Goal: Task Accomplishment & Management: Use online tool/utility

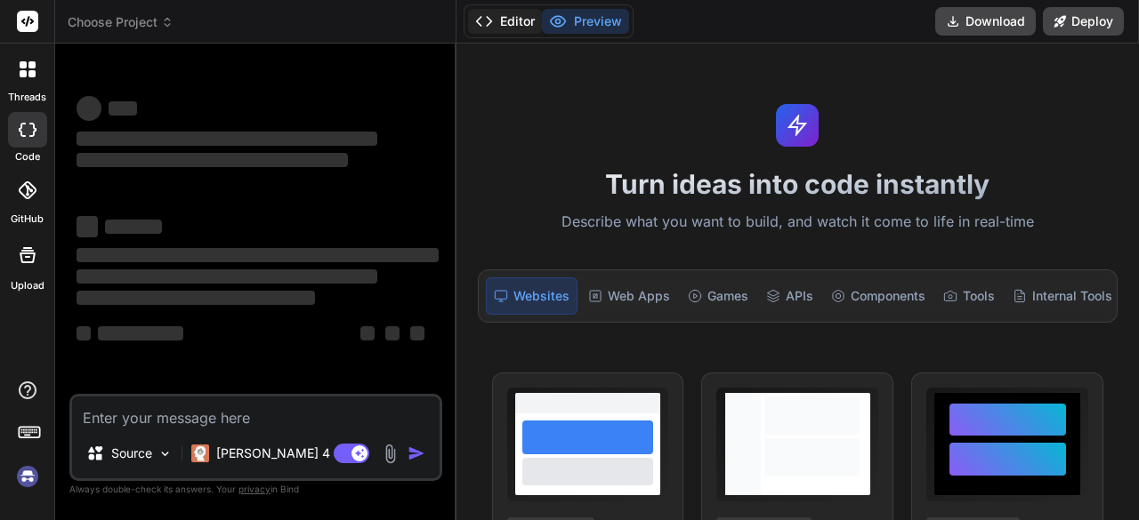
click at [491, 18] on icon at bounding box center [484, 21] width 18 height 18
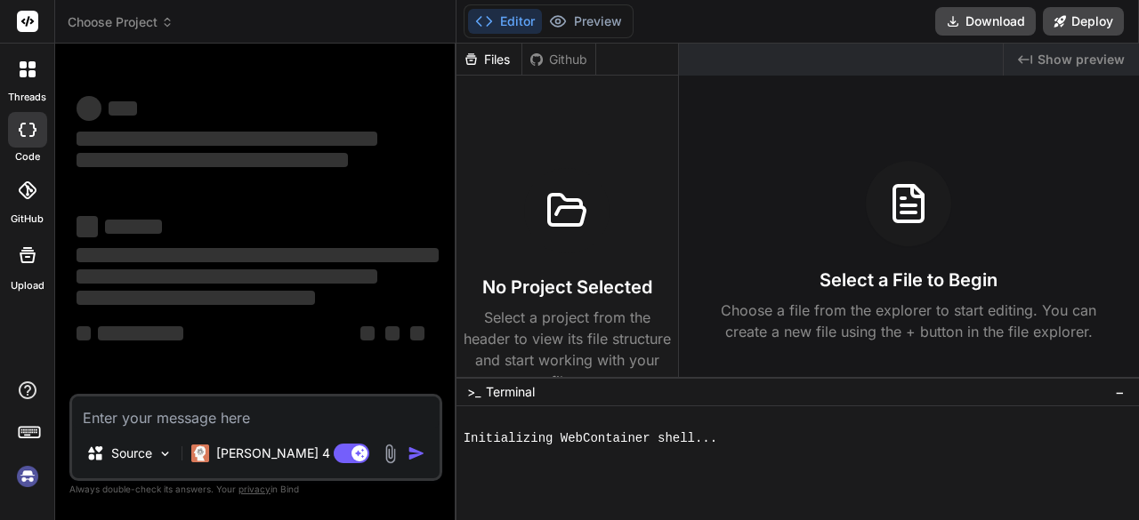
click at [491, 18] on icon at bounding box center [484, 21] width 18 height 18
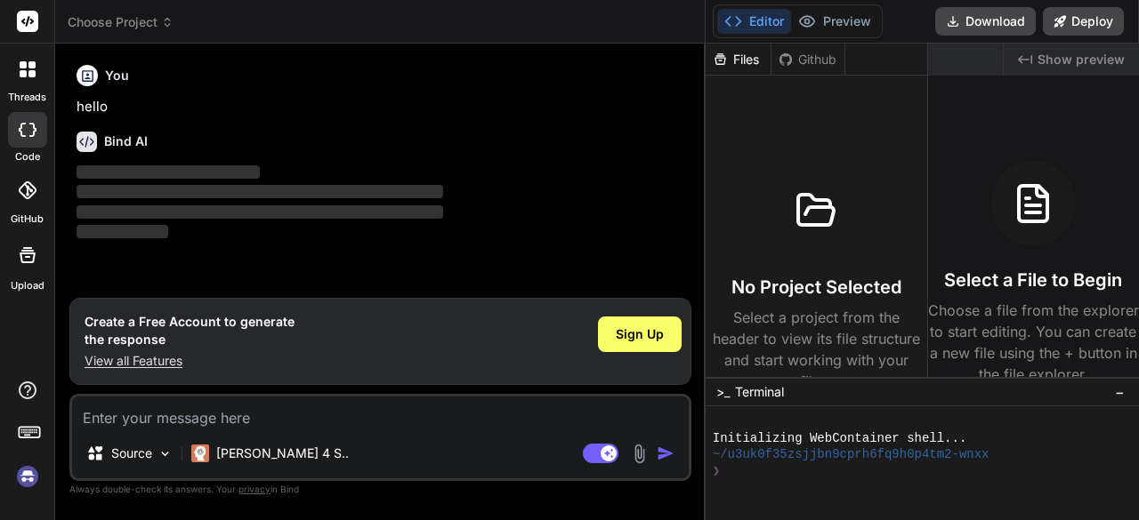
drag, startPoint x: 454, startPoint y: 86, endPoint x: 1005, endPoint y: 48, distance: 553.0
click at [1005, 48] on div "threads code GitHub Upload Choose Project Created with Pixso. Bind AI Web Searc…" at bounding box center [569, 260] width 1139 height 520
click at [237, 462] on p "Claude 4 S.." at bounding box center [282, 454] width 133 height 18
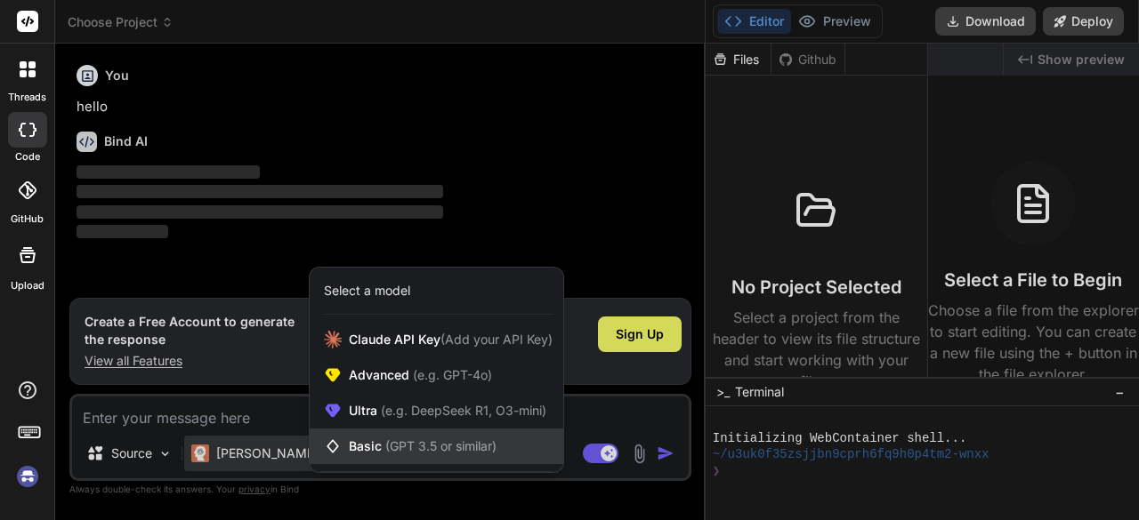
click at [373, 448] on span "Basic (GPT 3.5 or similar)" at bounding box center [423, 447] width 148 height 18
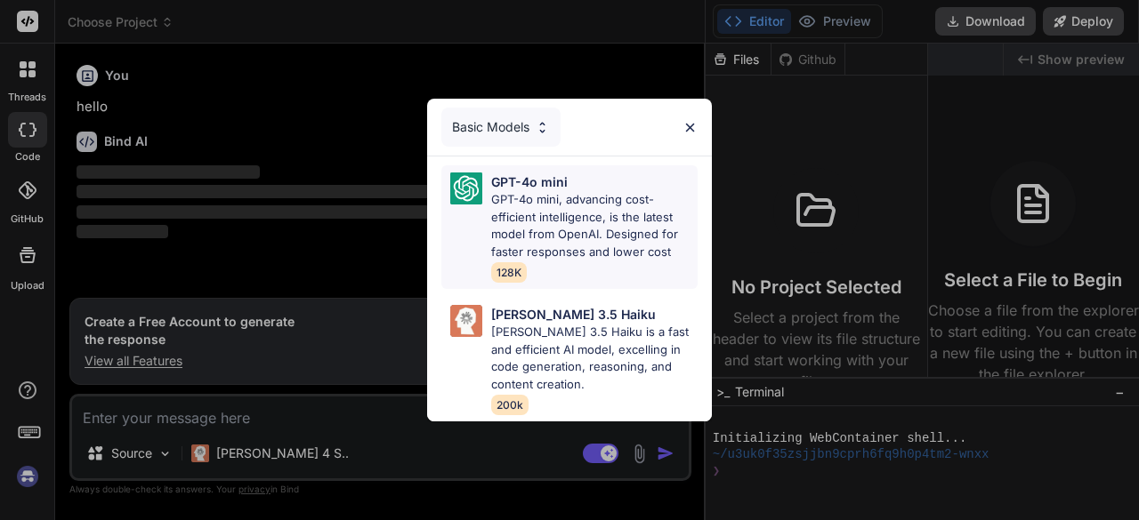
click at [519, 215] on p "GPT-4o mini, advancing cost-efficient intelligence, is the latest model from Op…" at bounding box center [594, 225] width 206 height 69
type textarea "x"
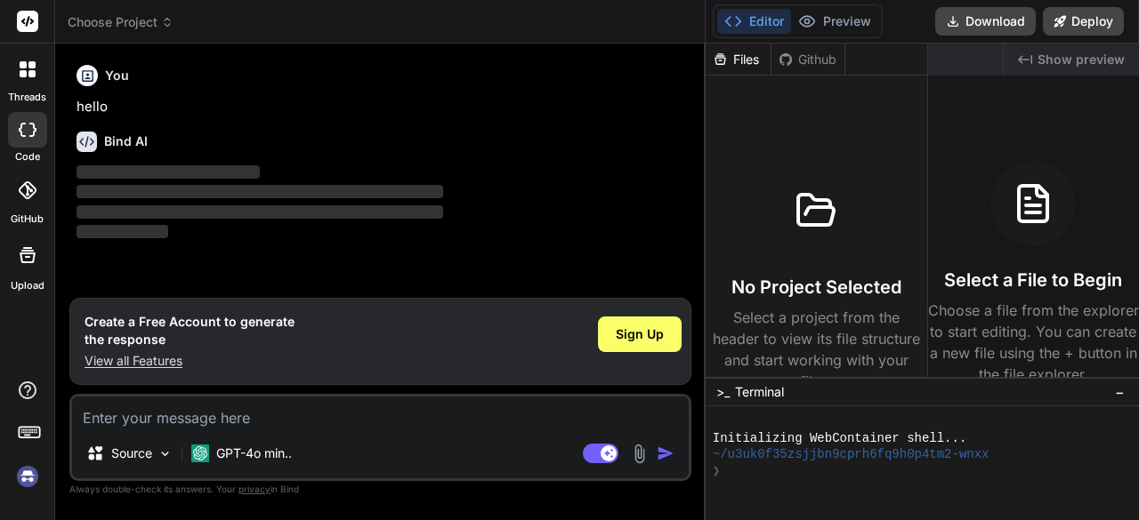
click at [179, 409] on textarea at bounding box center [380, 413] width 617 height 32
type textarea "h"
type textarea "x"
type textarea "hi"
type textarea "x"
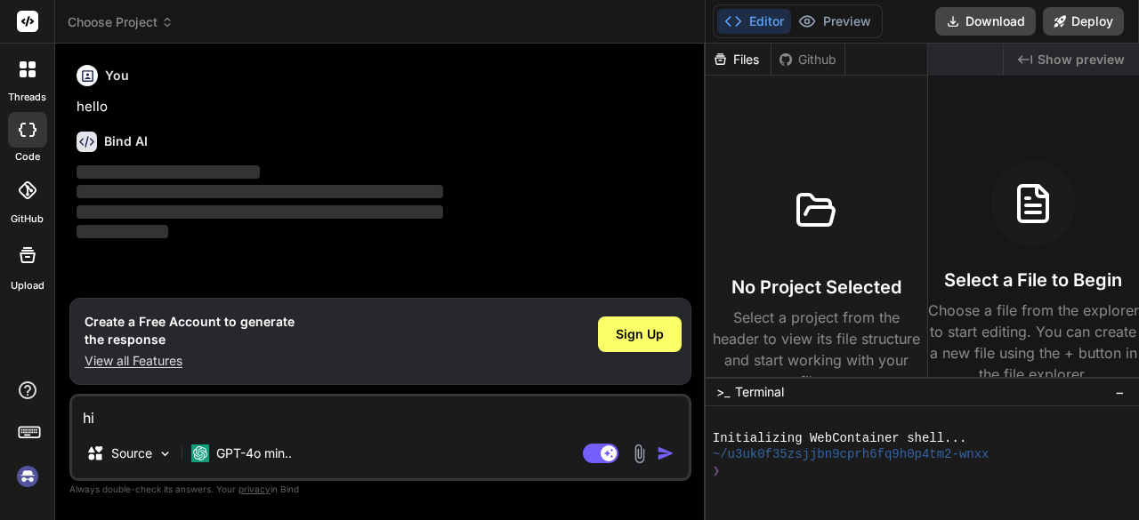
type textarea "hi"
click at [660, 455] on img "button" at bounding box center [666, 454] width 18 height 18
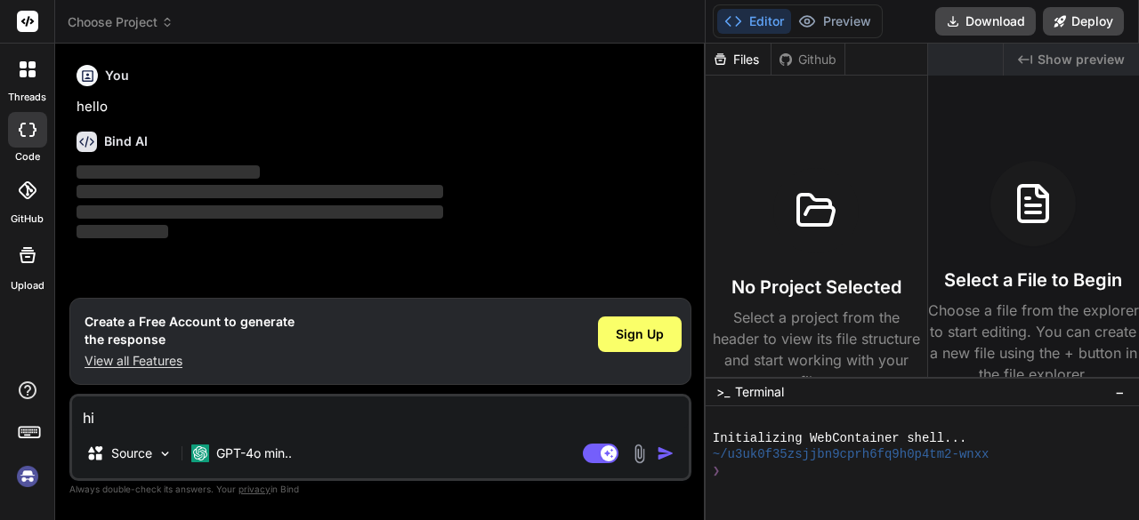
click at [664, 454] on img "button" at bounding box center [666, 454] width 18 height 18
drag, startPoint x: 664, startPoint y: 454, endPoint x: 650, endPoint y: 330, distance: 124.5
click at [650, 330] on div "You hello Bind AI ‌ ‌ ‌ ‌ Create a Free Account to generate the response View a…" at bounding box center [380, 289] width 622 height 462
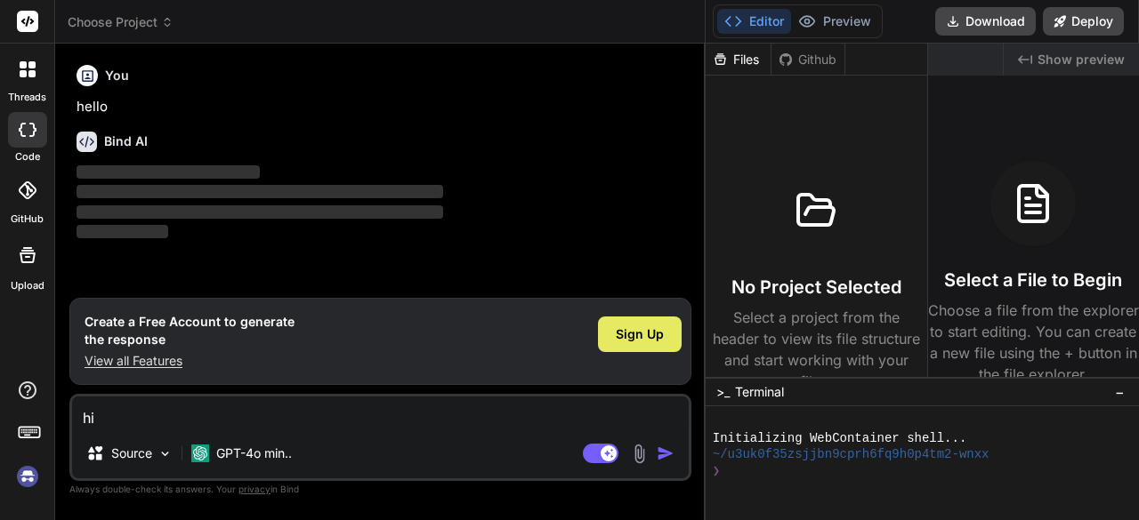
click at [650, 330] on span "Sign Up" at bounding box center [640, 335] width 48 height 18
click at [666, 448] on img "button" at bounding box center [666, 454] width 18 height 18
click at [662, 454] on img "button" at bounding box center [666, 454] width 18 height 18
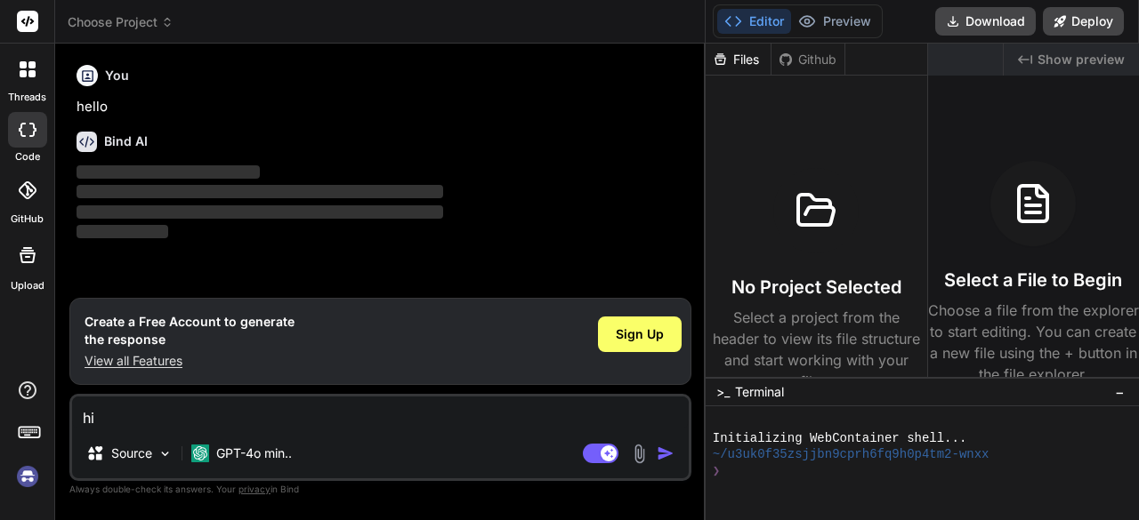
click at [662, 454] on img "button" at bounding box center [666, 454] width 18 height 18
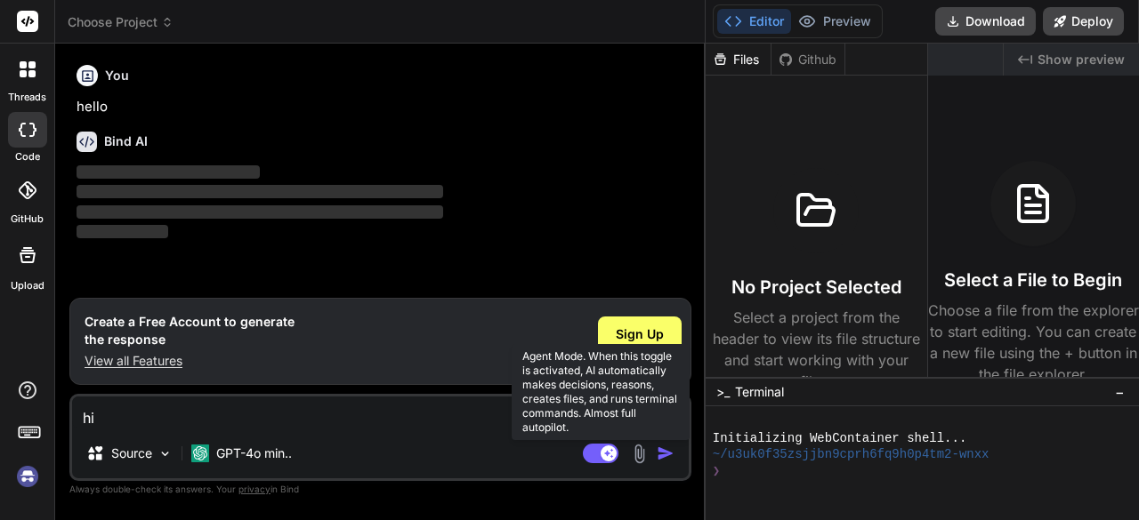
click at [601, 456] on rect at bounding box center [609, 454] width 16 height 16
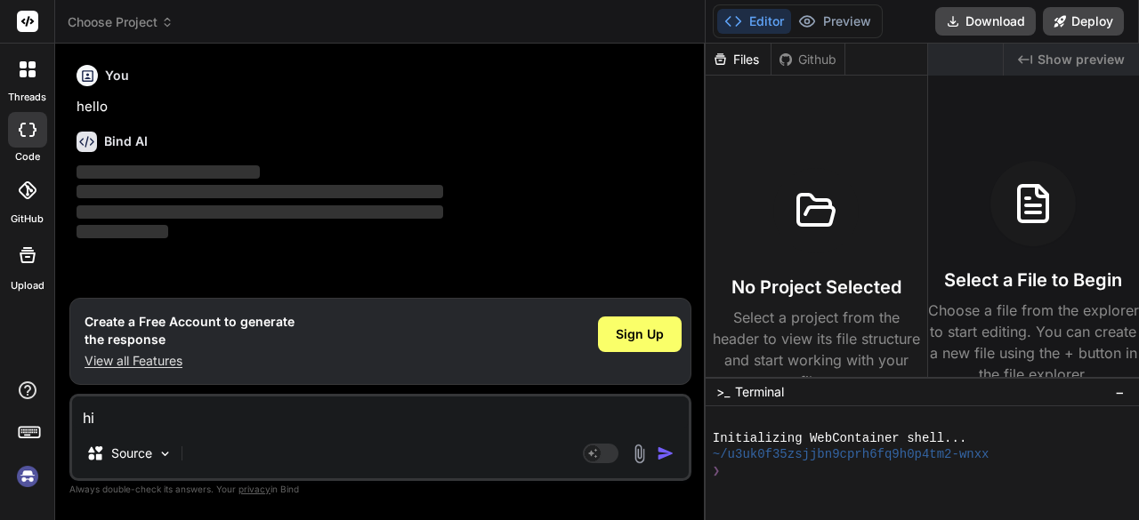
click at [662, 451] on img "button" at bounding box center [666, 454] width 18 height 18
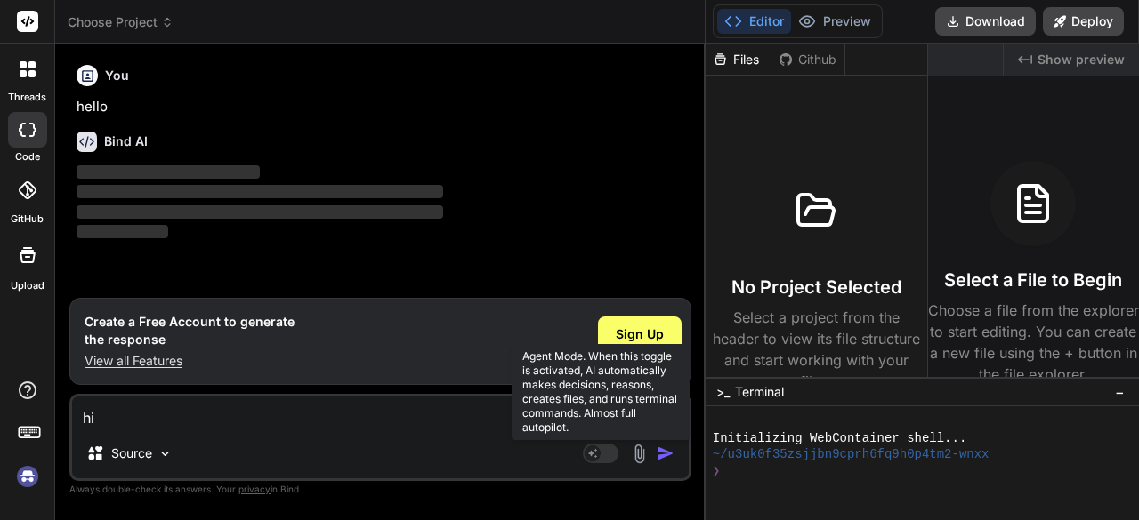
click at [601, 446] on rect at bounding box center [601, 454] width 36 height 20
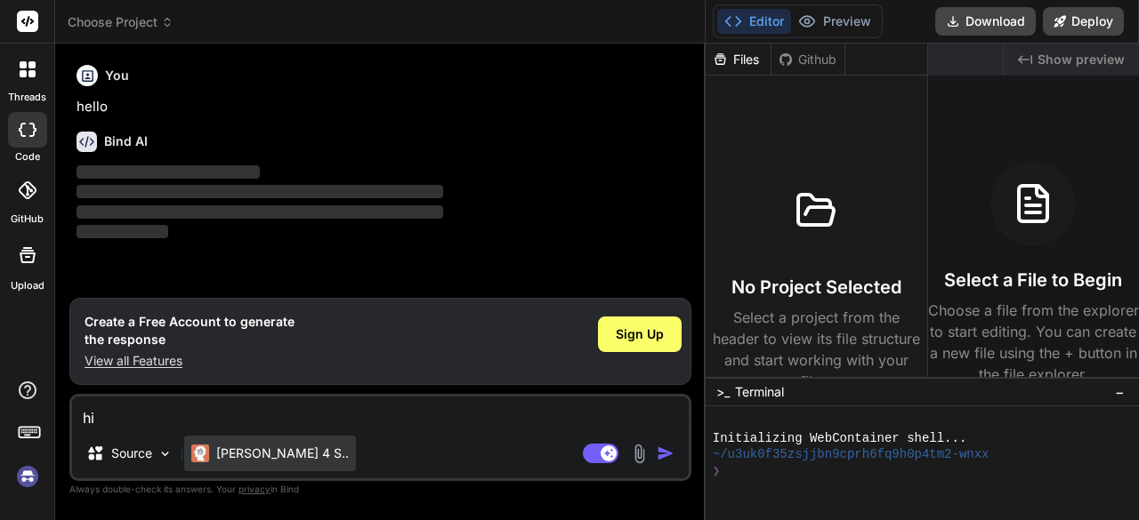
click at [265, 458] on p "Claude 4 S.." at bounding box center [282, 454] width 133 height 18
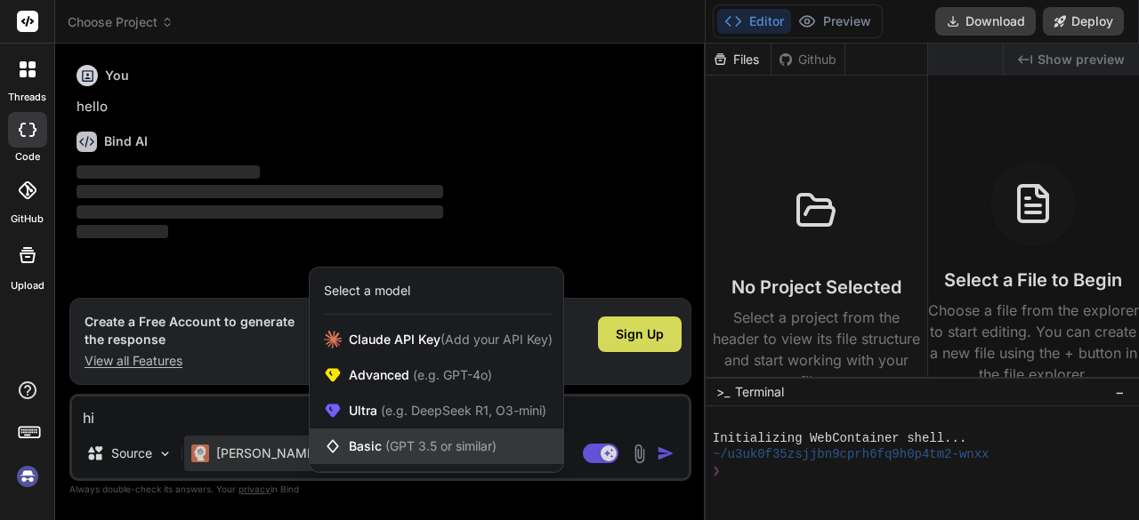
click at [407, 452] on span "(GPT 3.5 or similar)" at bounding box center [440, 446] width 111 height 15
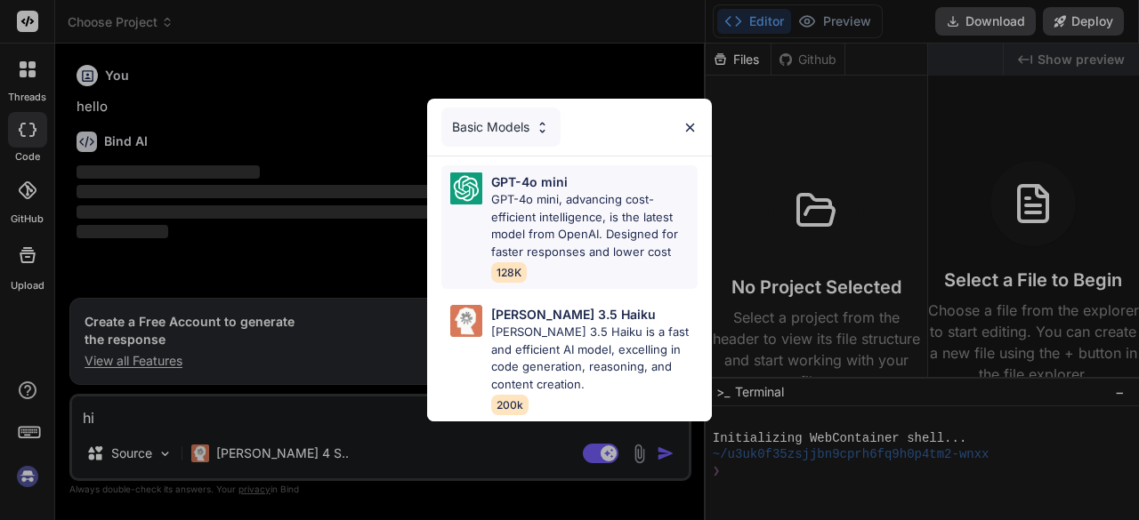
click at [505, 230] on p "GPT-4o mini, advancing cost-efficient intelligence, is the latest model from Op…" at bounding box center [594, 225] width 206 height 69
type textarea "x"
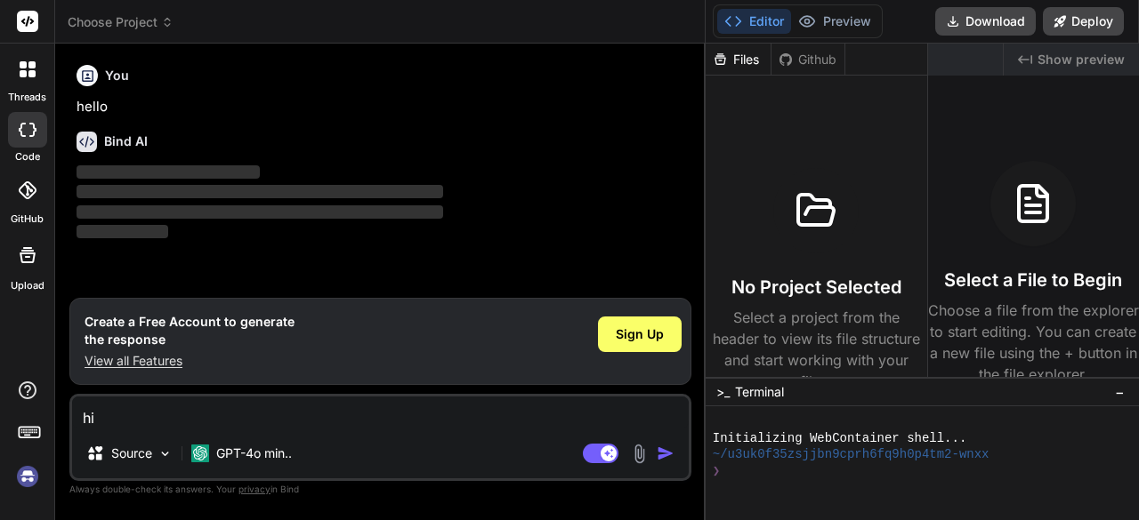
click at [657, 456] on img "button" at bounding box center [666, 454] width 18 height 18
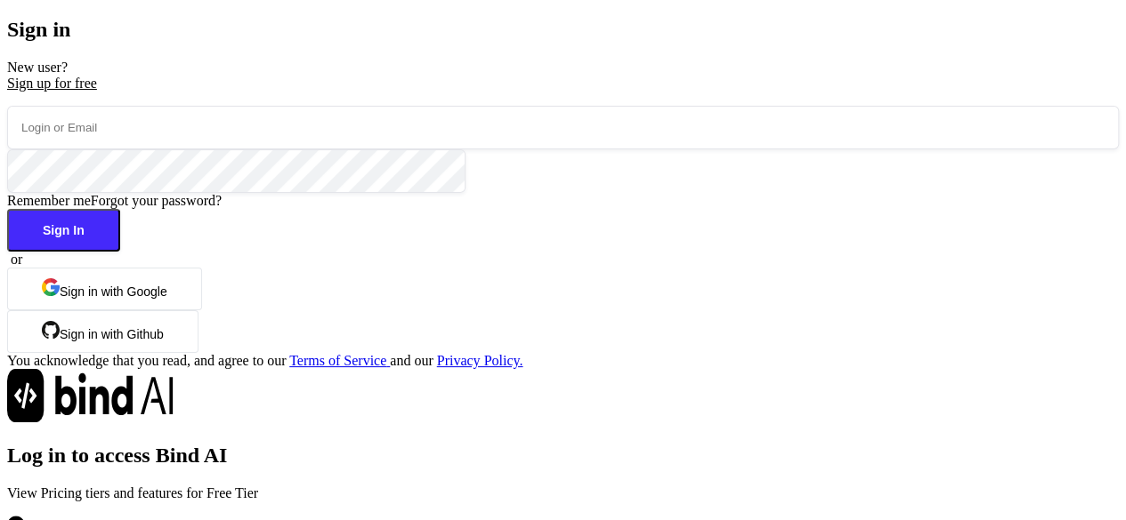
click at [194, 311] on button "Sign in with Google" at bounding box center [104, 289] width 195 height 43
